Goal: Check status

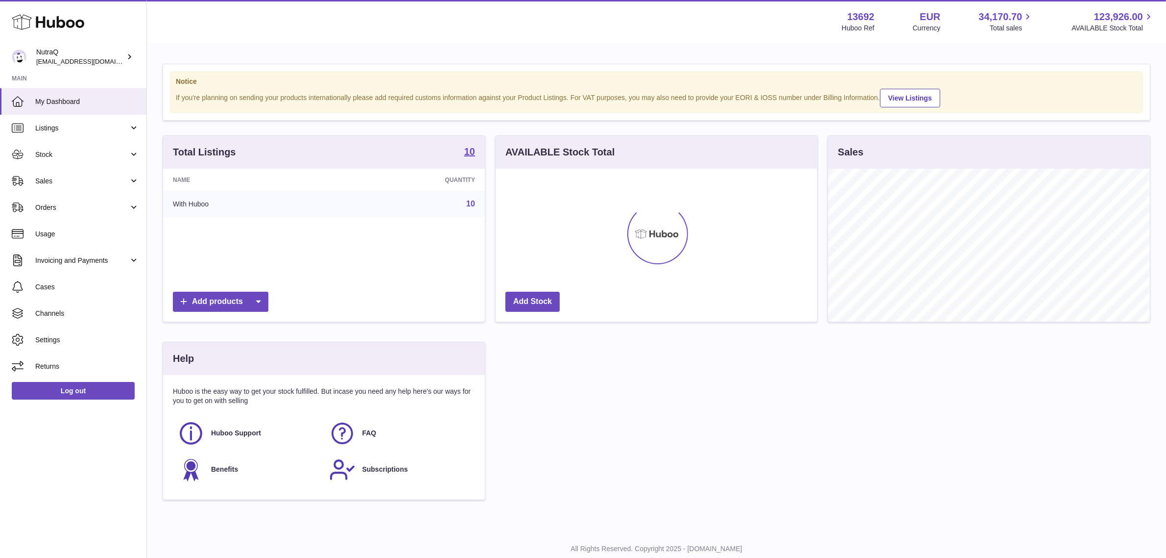
scroll to position [152, 322]
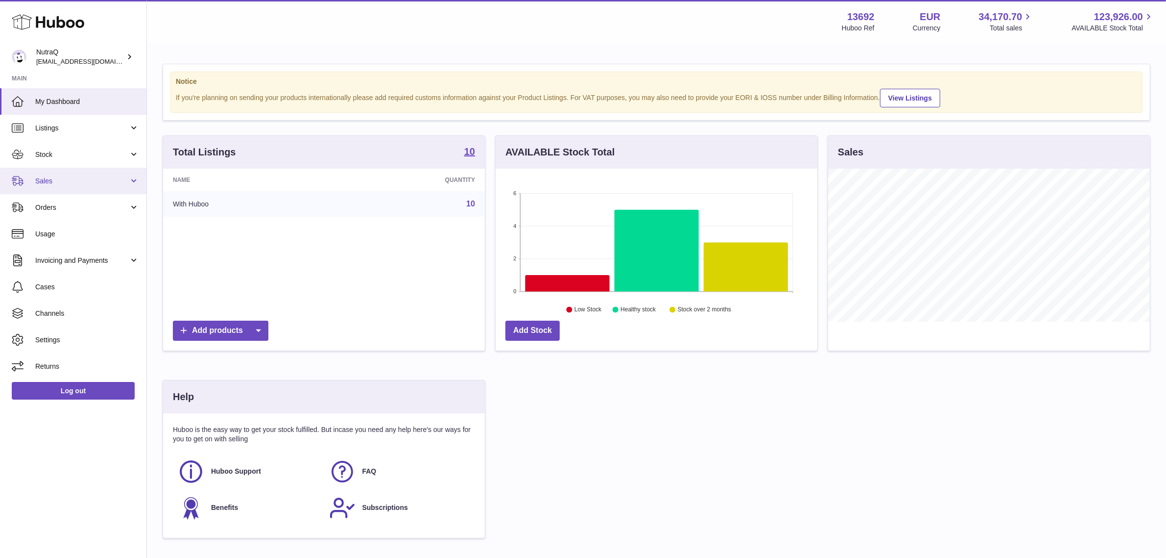
click at [110, 176] on span "Sales" at bounding box center [82, 180] width 94 height 9
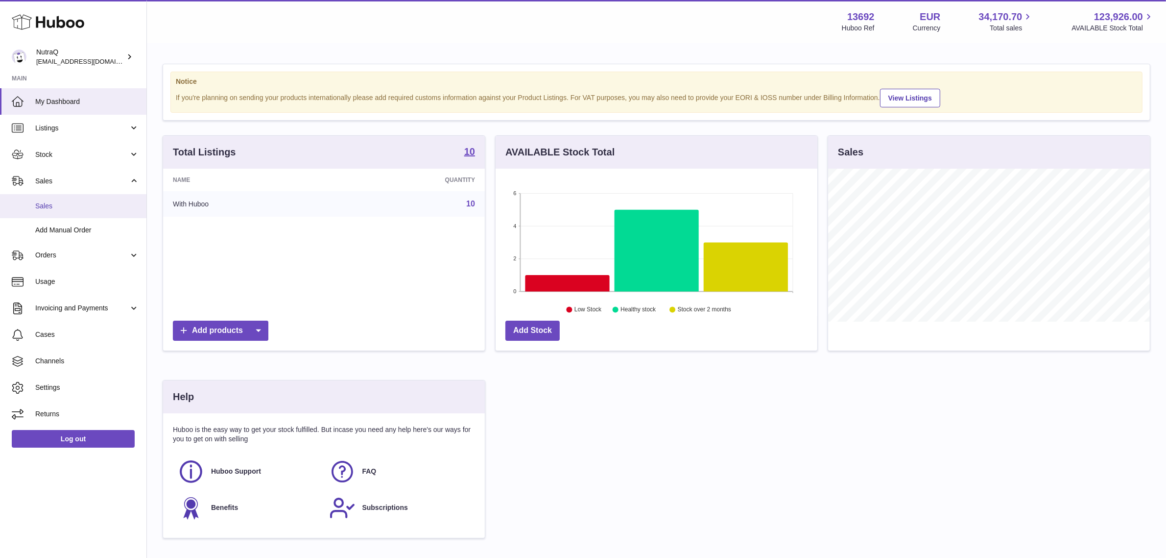
click at [89, 207] on span "Sales" at bounding box center [87, 205] width 104 height 9
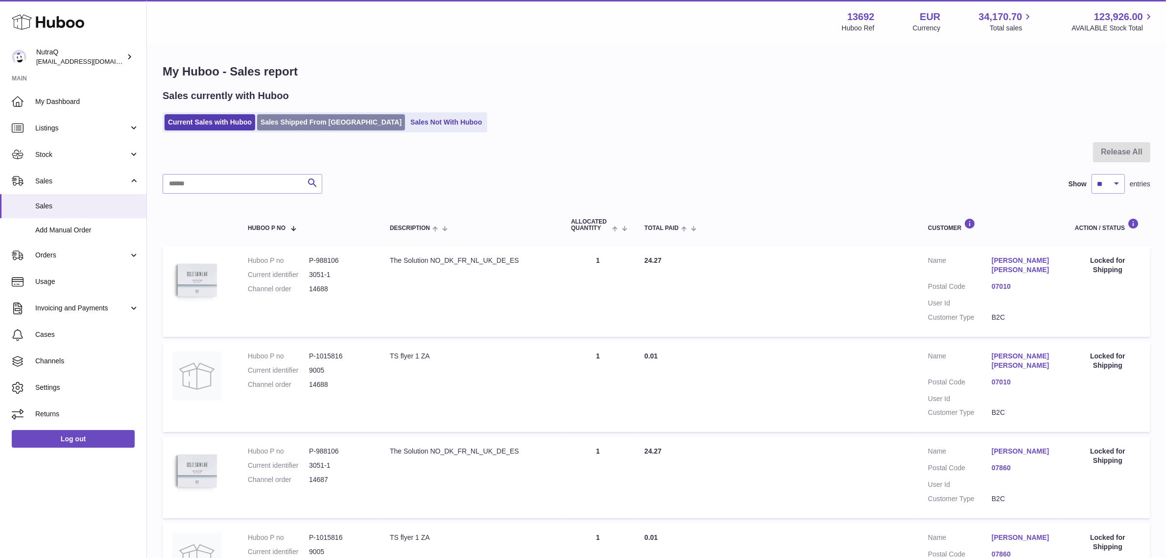
click at [295, 125] on link "Sales Shipped From [GEOGRAPHIC_DATA]" at bounding box center [331, 122] width 148 height 16
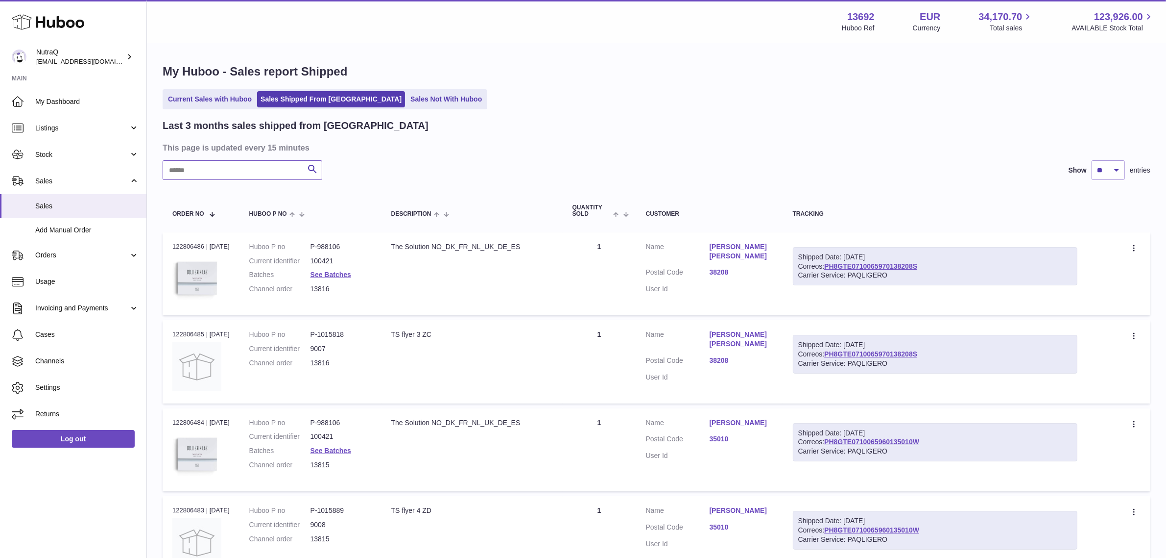
click at [206, 171] on input "text" at bounding box center [243, 170] width 160 height 20
paste input "**********"
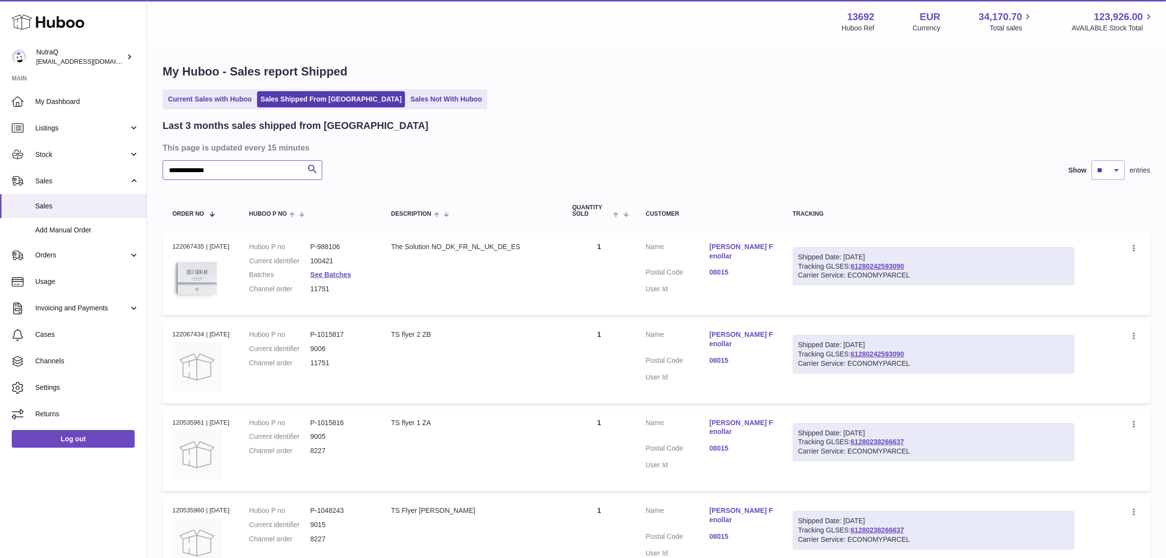
type input "**********"
drag, startPoint x: 918, startPoint y: 260, endPoint x: 866, endPoint y: 265, distance: 52.1
click at [866, 265] on div "Shipped Date: 1st Aug 2025 Tracking GLSES: 61280242593090 Carrier Service: ECON…" at bounding box center [934, 266] width 282 height 39
click at [946, 259] on div "Shipped Date: 1st Aug 2025" at bounding box center [934, 256] width 271 height 9
click at [727, 267] on link "08015" at bounding box center [742, 271] width 64 height 9
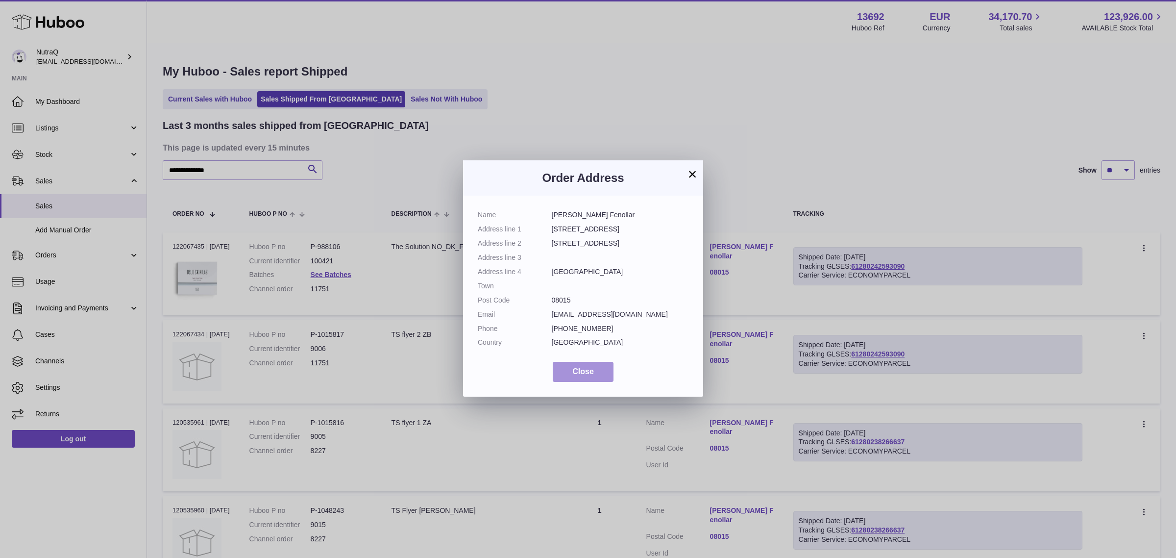
click at [581, 370] on span "Close" at bounding box center [583, 371] width 22 height 8
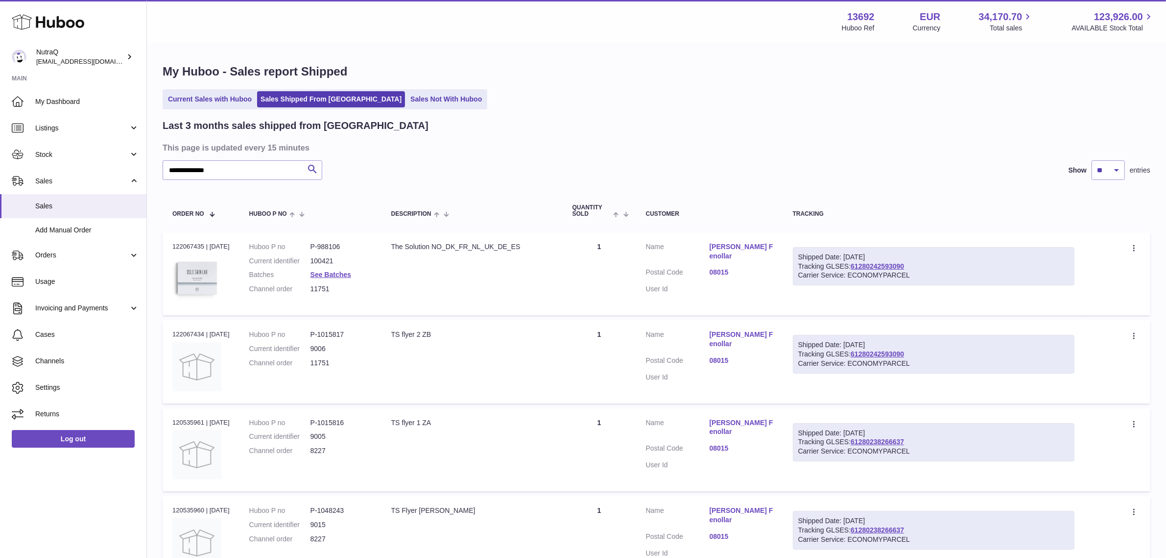
drag, startPoint x: 922, startPoint y: 260, endPoint x: 929, endPoint y: 312, distance: 52.5
click at [863, 263] on div "Shipped Date: 1st Aug 2025 Tracking GLSES: 61280242593090 Carrier Service: ECON…" at bounding box center [934, 266] width 282 height 39
drag, startPoint x: 934, startPoint y: 316, endPoint x: 939, endPoint y: 287, distance: 29.8
click at [937, 312] on table "Order No Huboo P no Description Quantity Sold Customer Tracking Order no 122067…" at bounding box center [657, 431] width 988 height 482
drag, startPoint x: 917, startPoint y: 266, endPoint x: 856, endPoint y: 264, distance: 60.8
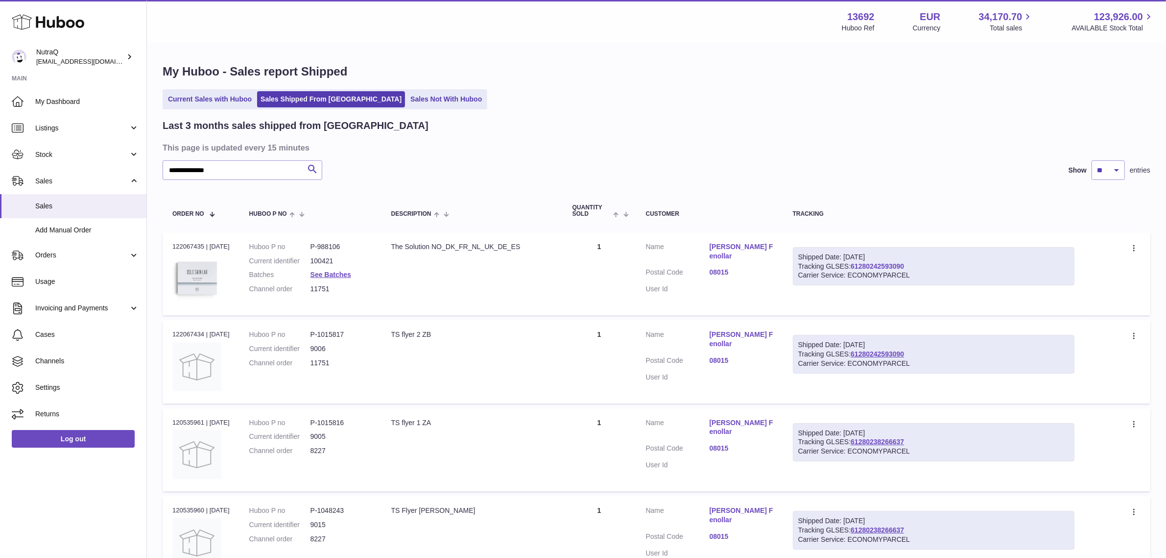
click at [856, 264] on div "Shipped Date: 1st Aug 2025 Tracking GLSES: 61280242593090 Carrier Service: ECON…" at bounding box center [934, 266] width 282 height 39
copy link "61280242593090"
